Goal: Task Accomplishment & Management: Complete application form

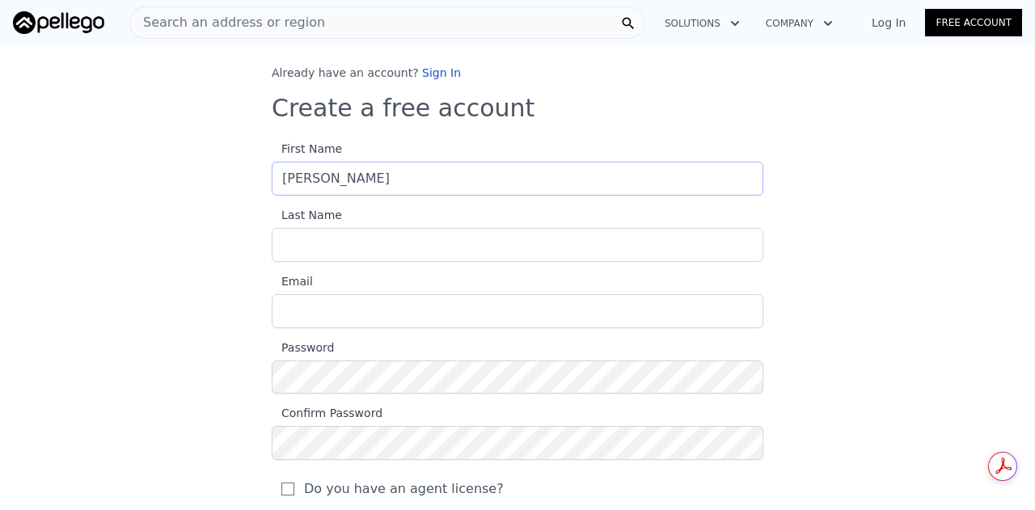
type input "[PERSON_NAME]"
type input "[EMAIL_ADDRESS][DOMAIN_NAME]"
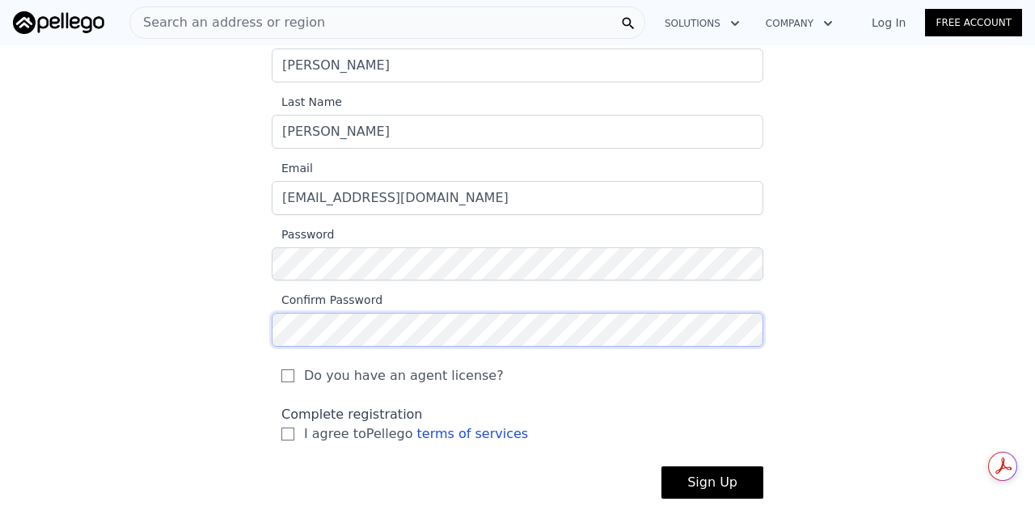
scroll to position [162, 0]
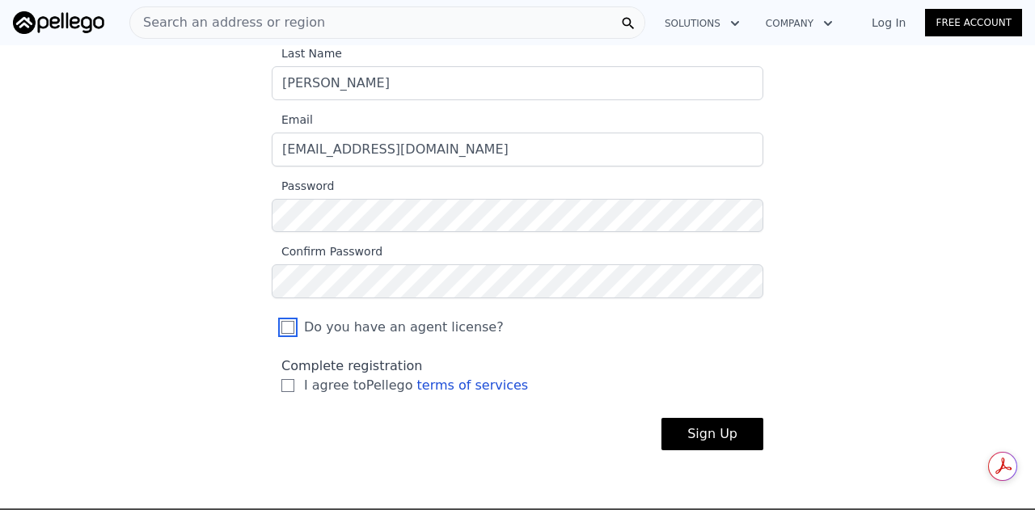
click at [282, 324] on input "Do you have an agent license?" at bounding box center [288, 327] width 13 height 13
checkbox input "true"
click at [283, 383] on input "I agree to Pellego terms of services" at bounding box center [288, 385] width 13 height 13
checkbox input "true"
click at [684, 427] on button "Sign Up" at bounding box center [713, 434] width 102 height 32
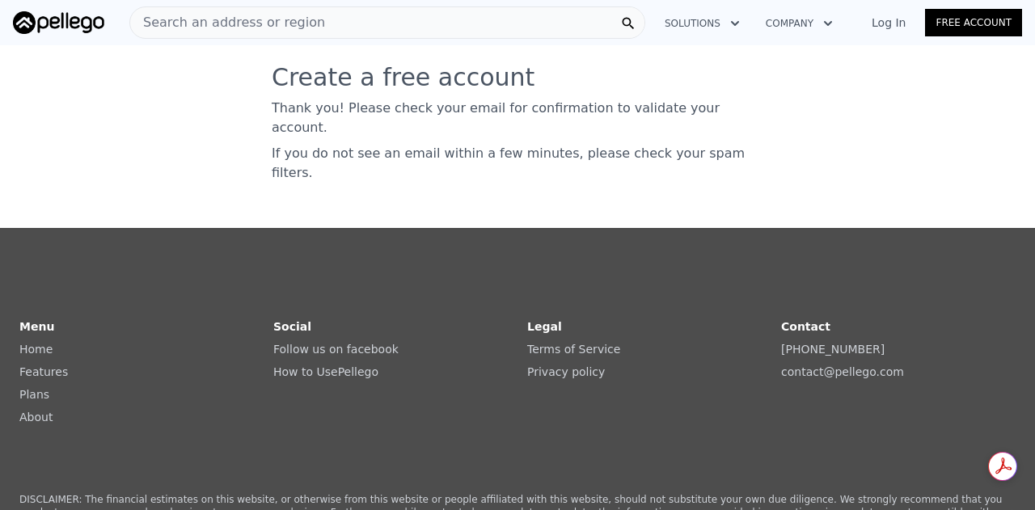
scroll to position [0, 0]
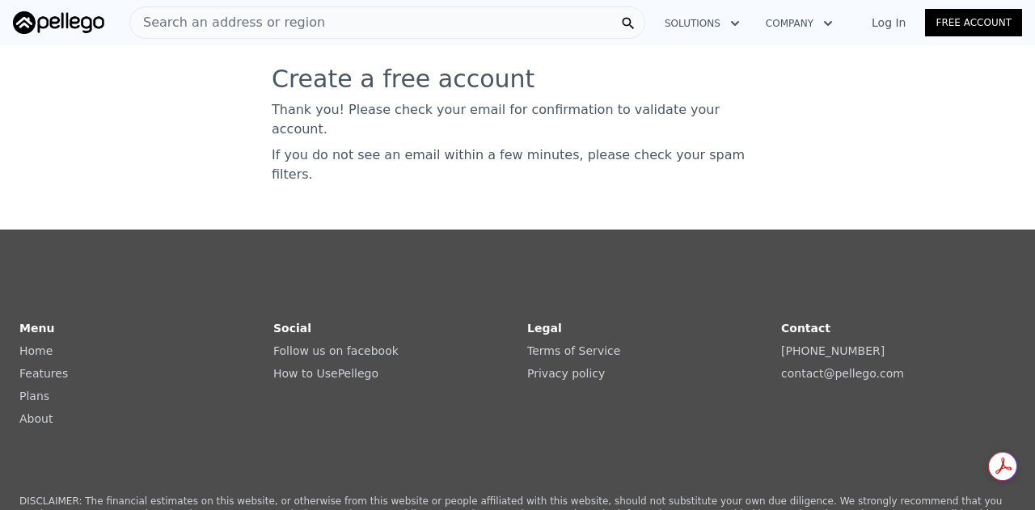
click at [910, 24] on link "Log In" at bounding box center [889, 23] width 73 height 16
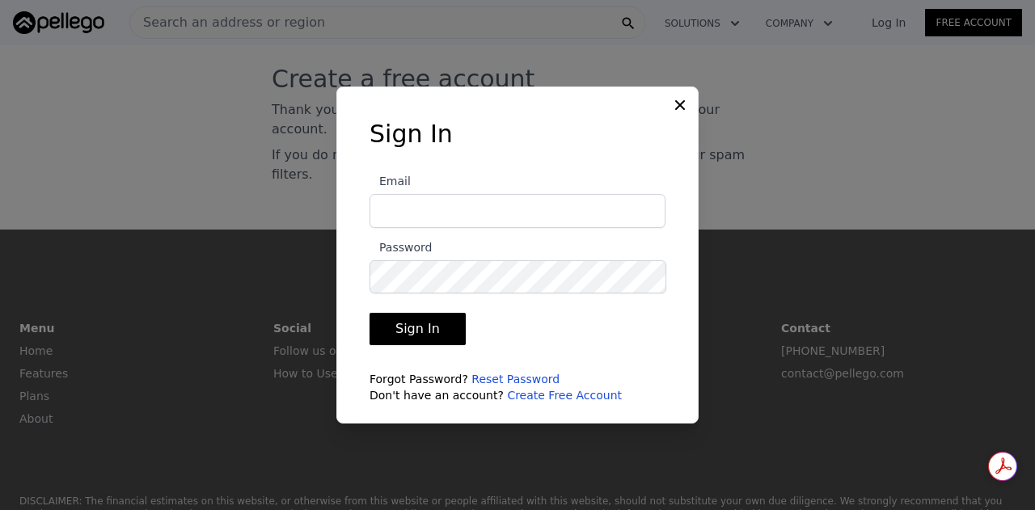
type input "[EMAIL_ADDRESS][DOMAIN_NAME]"
click at [426, 324] on button "Sign In" at bounding box center [418, 329] width 96 height 32
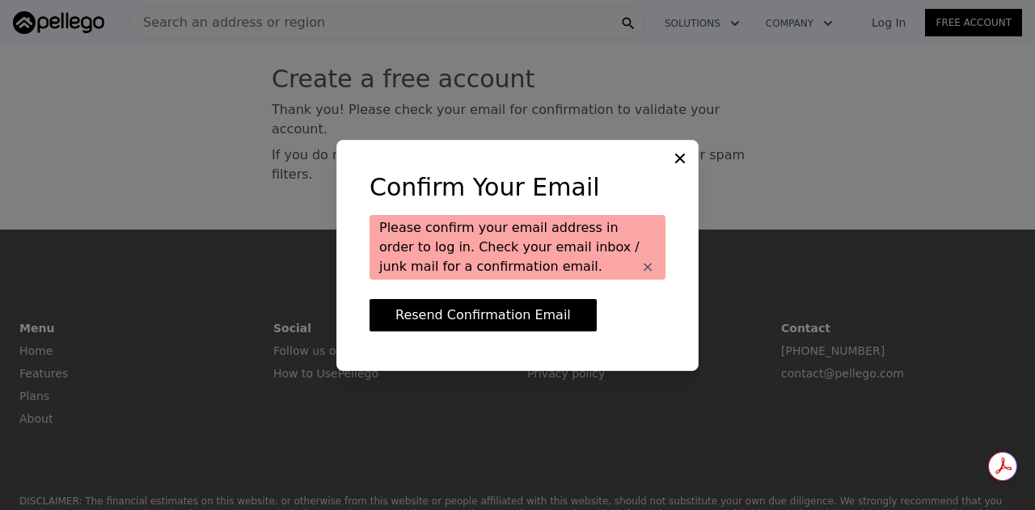
click at [685, 153] on icon at bounding box center [680, 158] width 16 height 16
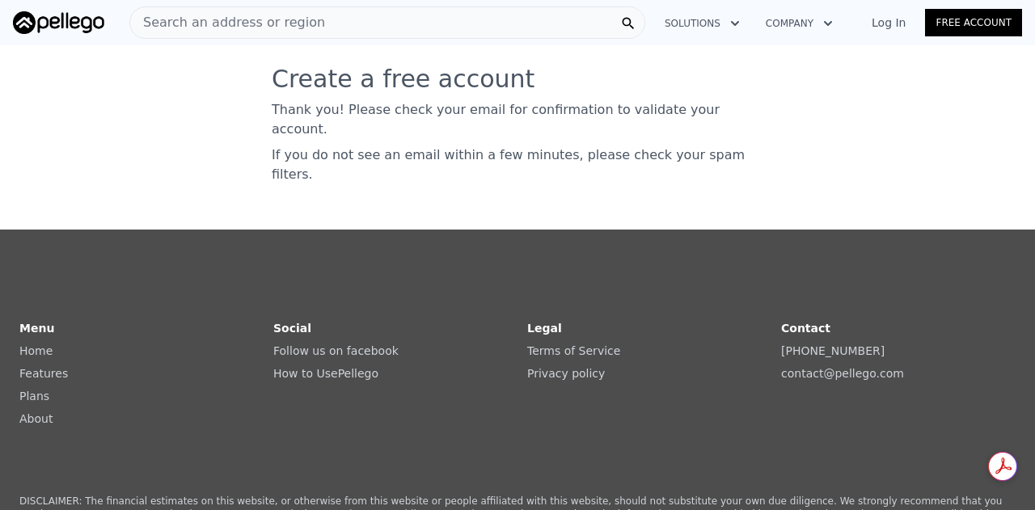
click at [892, 28] on link "Log In" at bounding box center [889, 23] width 73 height 16
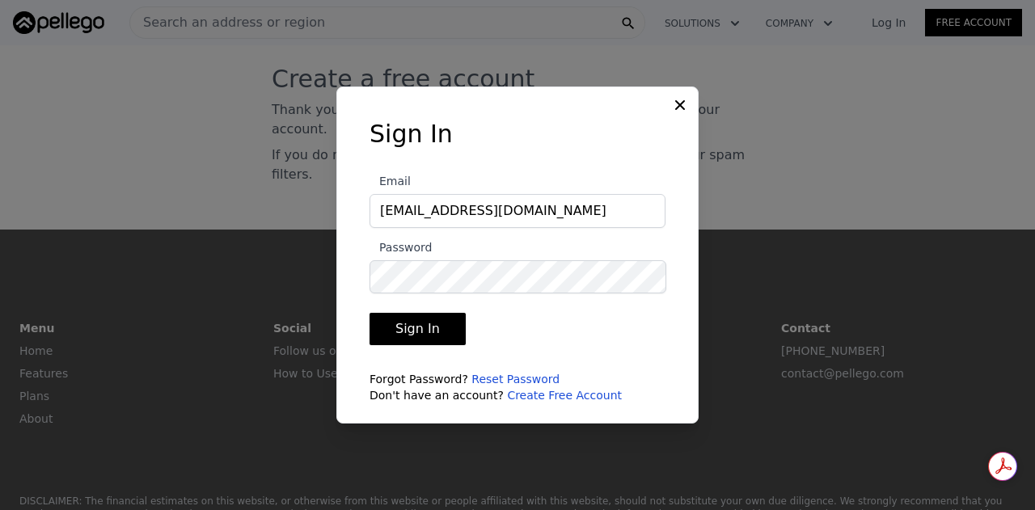
click at [421, 328] on button "Sign In" at bounding box center [418, 329] width 96 height 32
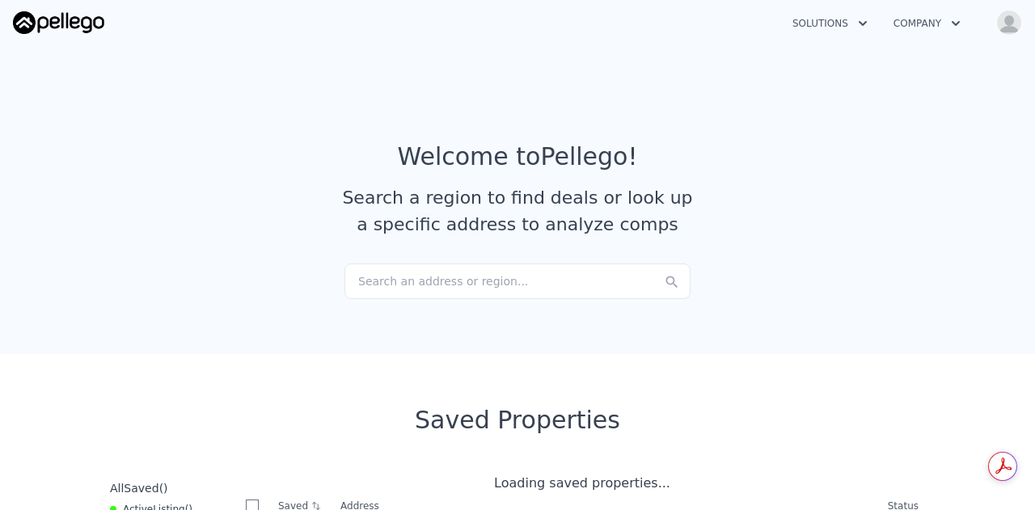
checkbox input "true"
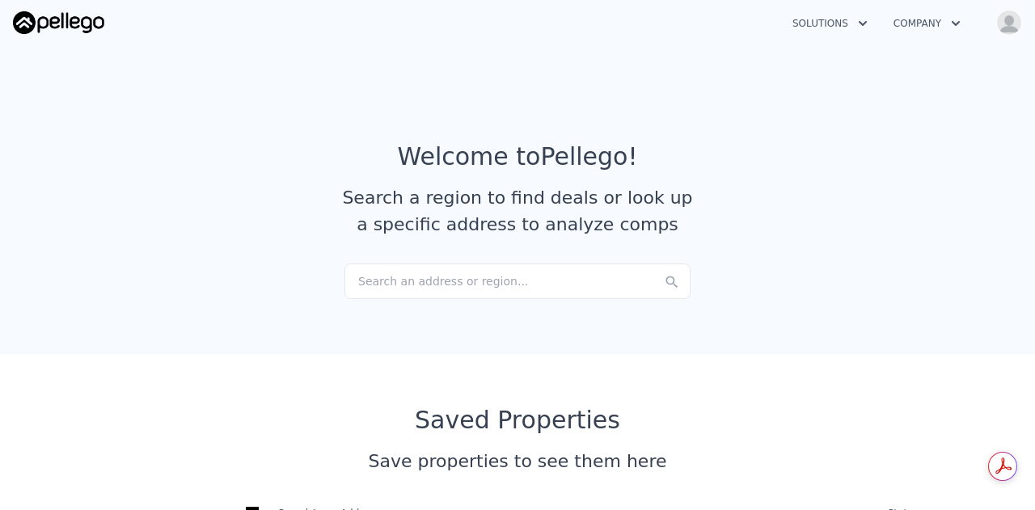
click at [459, 290] on div "Search an address or region..." at bounding box center [518, 282] width 346 height 36
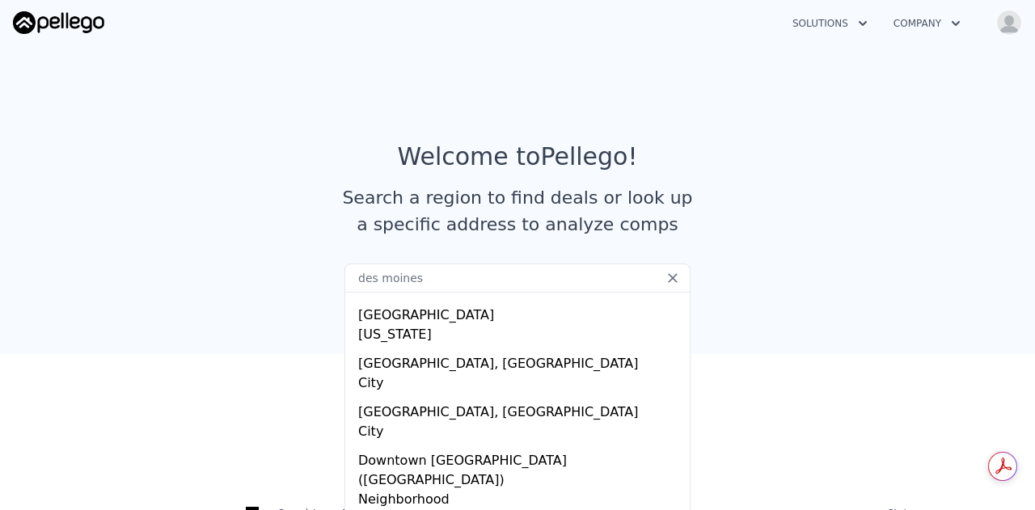
scroll to position [190, 0]
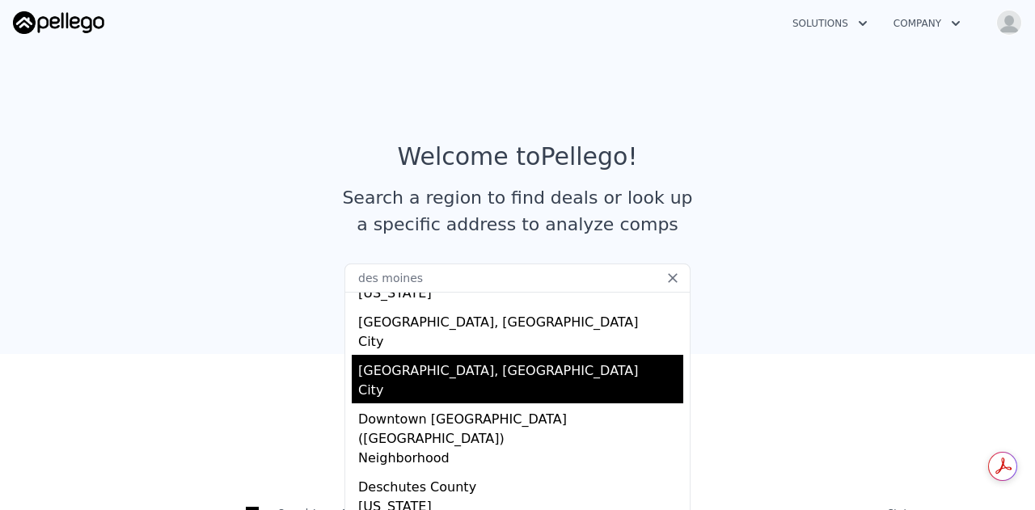
type input "des moines"
click at [481, 381] on div "City" at bounding box center [520, 392] width 325 height 23
